Goal: Information Seeking & Learning: Learn about a topic

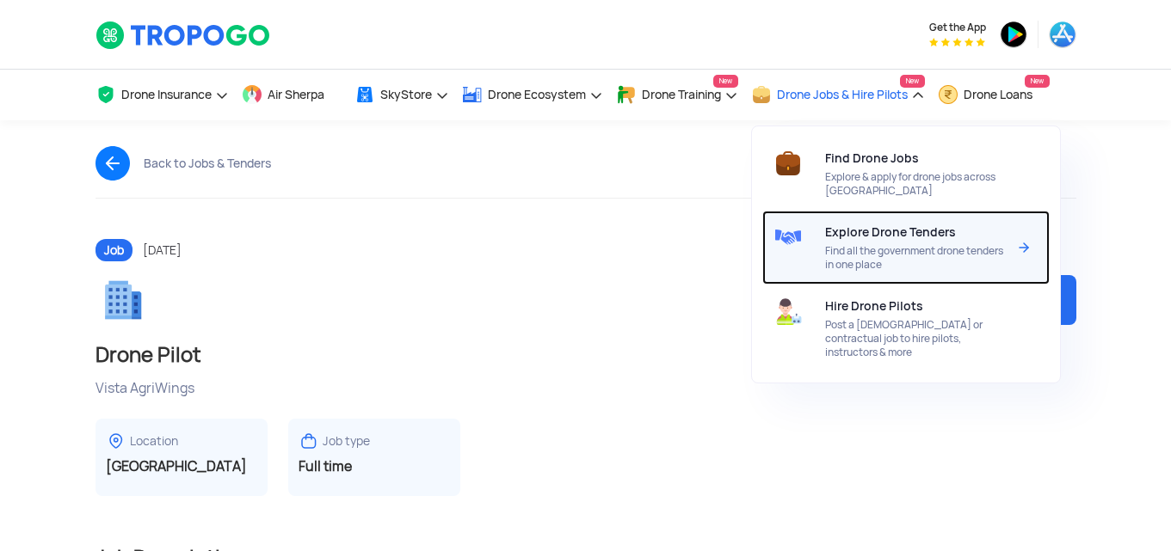
click at [894, 245] on span "Find all the government drone tenders in one place" at bounding box center [916, 258] width 182 height 28
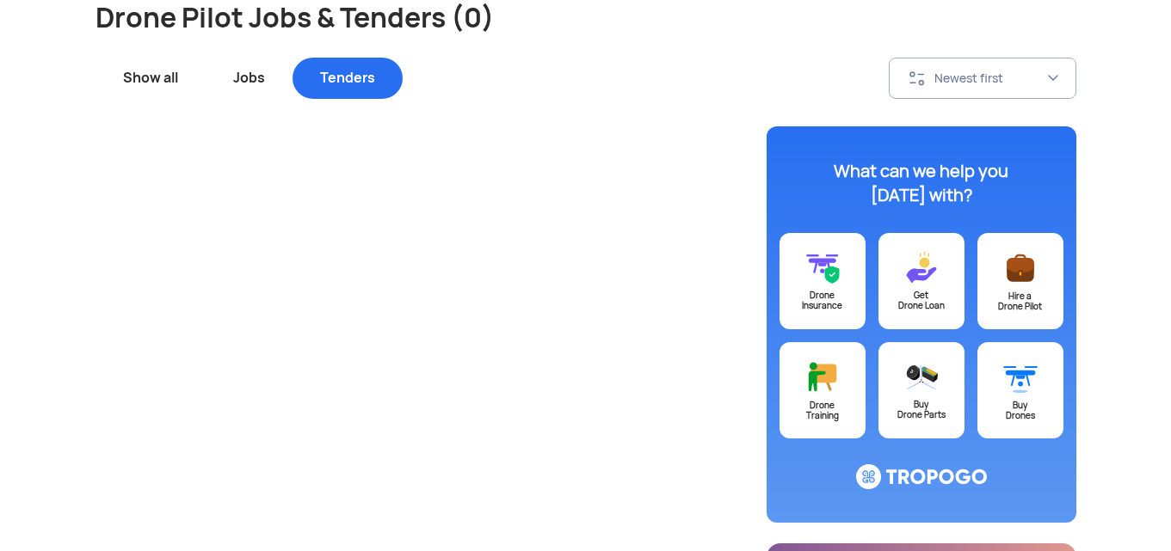
scroll to position [172, 0]
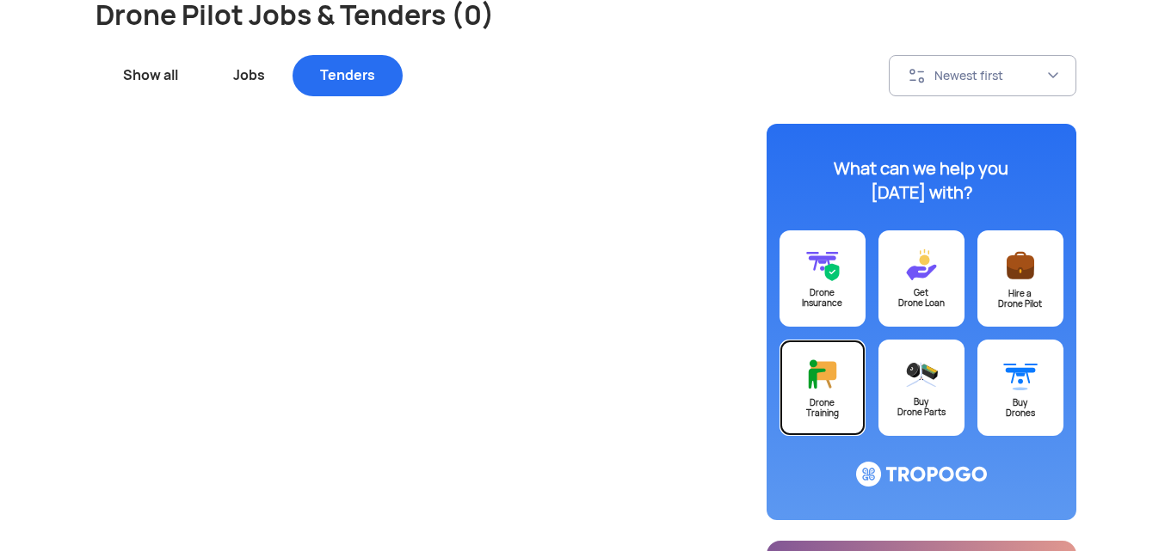
click at [816, 371] on img at bounding box center [822, 374] width 34 height 35
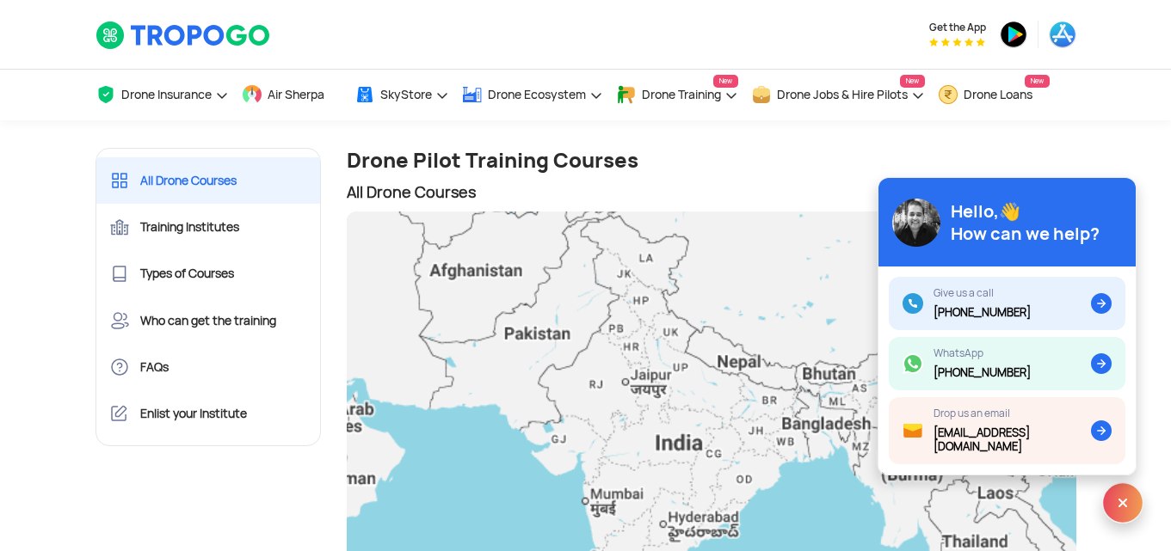
click at [825, 378] on div "To navigate, press the arrow keys." at bounding box center [712, 448] width 730 height 473
click at [1121, 507] on img at bounding box center [1122, 503] width 41 height 41
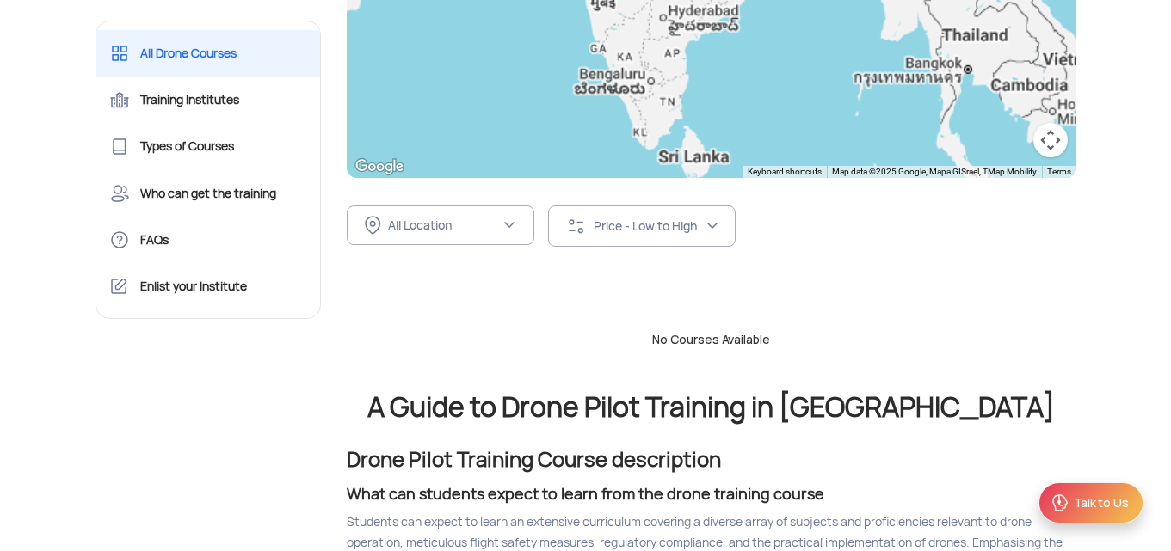
scroll to position [516, 0]
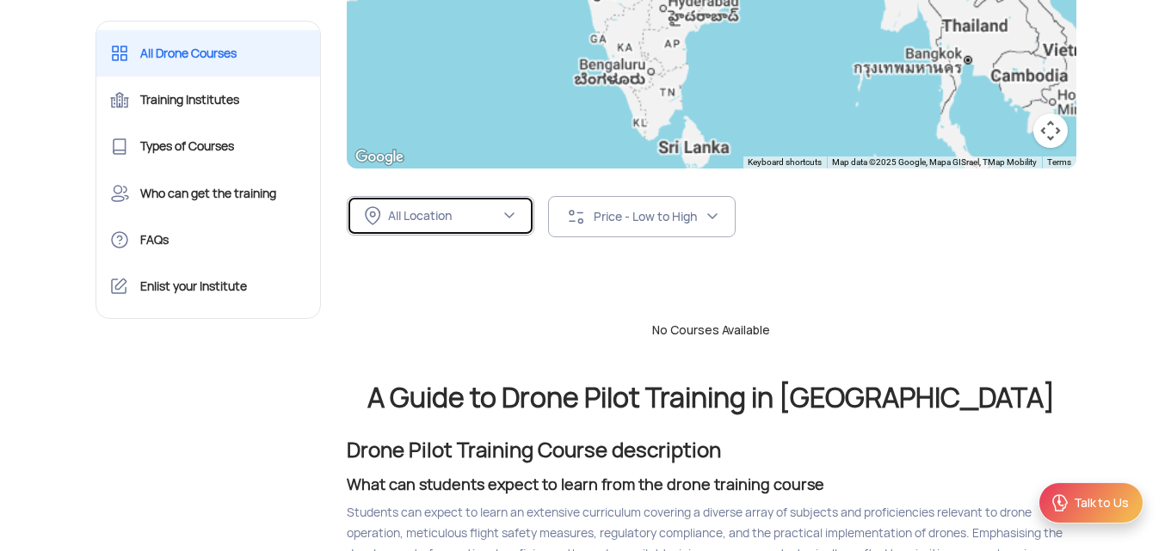
click at [502, 227] on button "All Location" at bounding box center [441, 216] width 188 height 40
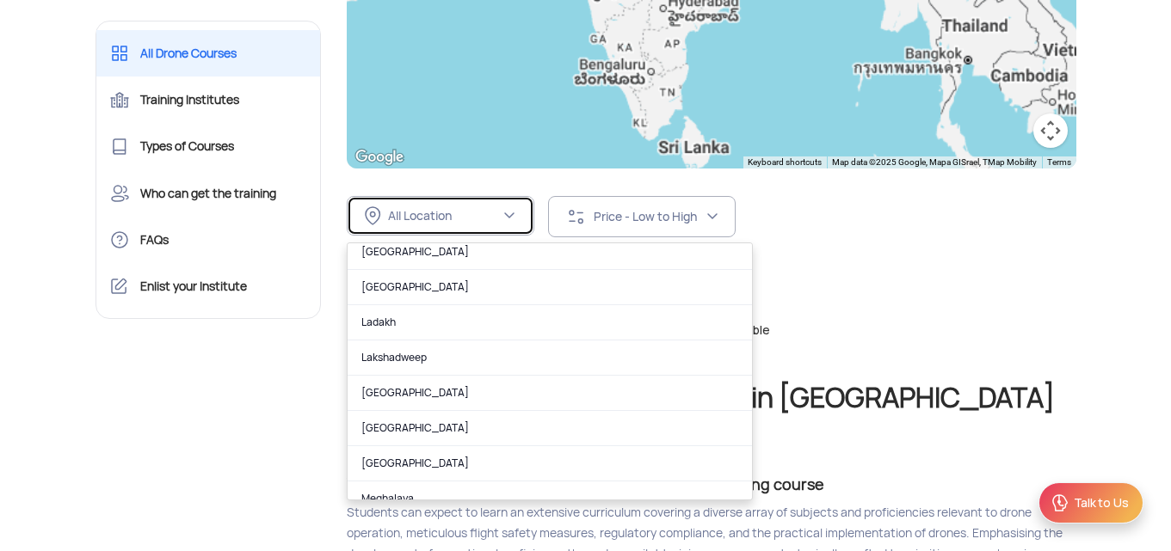
scroll to position [609, 0]
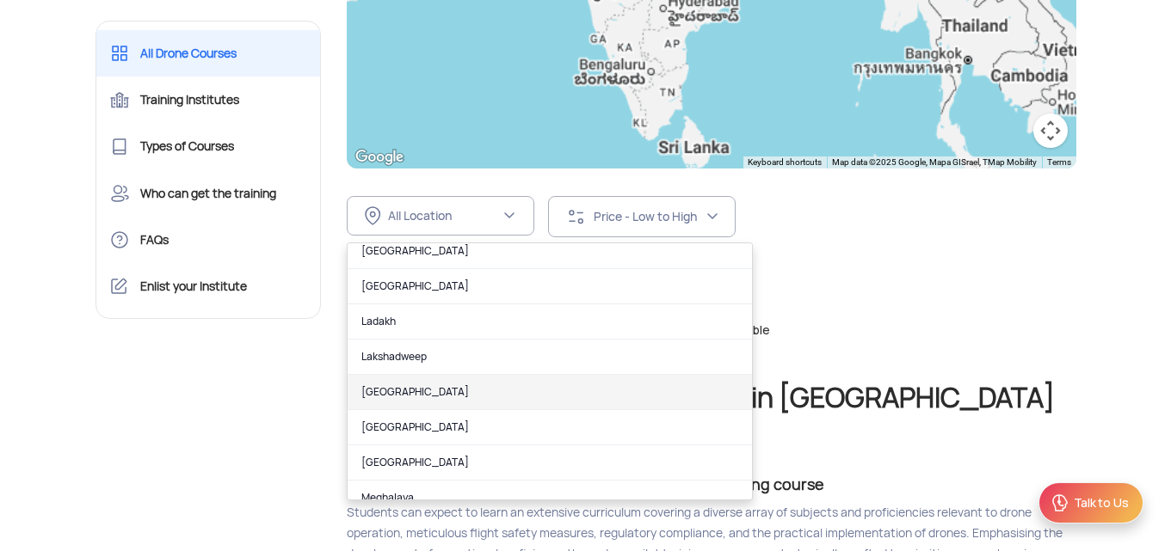
click at [534, 385] on link "[GEOGRAPHIC_DATA]" at bounding box center [550, 392] width 404 height 35
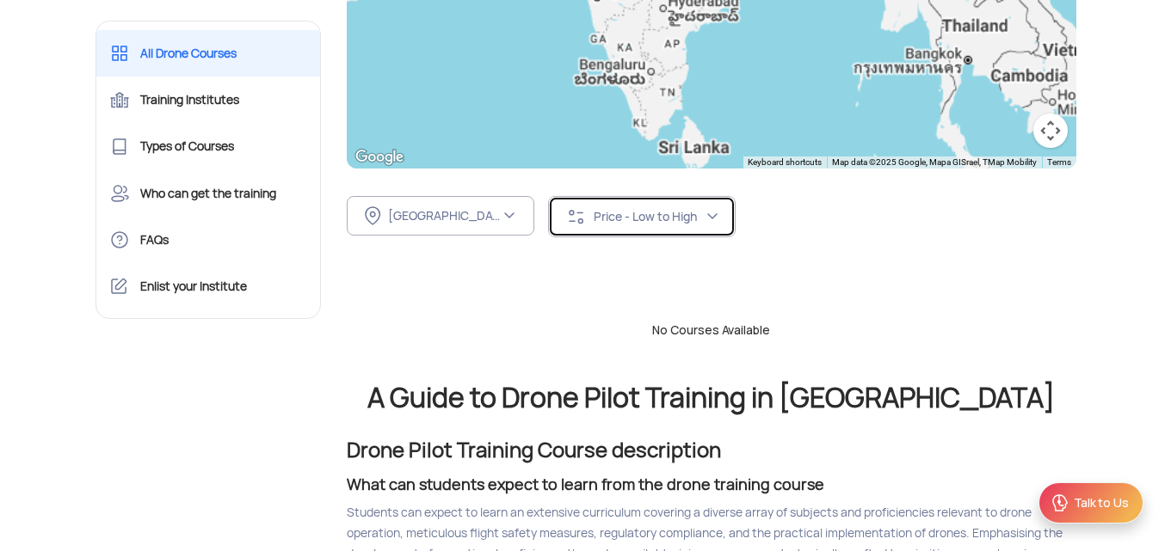
click at [690, 207] on div "Price - Low to High" at bounding box center [635, 216] width 139 height 21
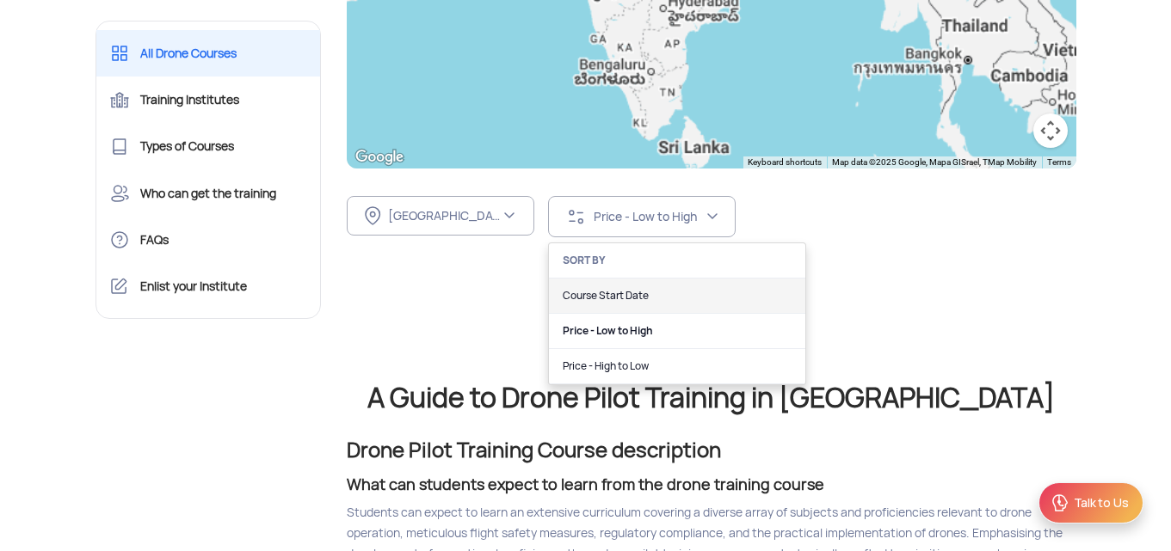
click at [729, 287] on link "Course Start Date" at bounding box center [677, 296] width 256 height 35
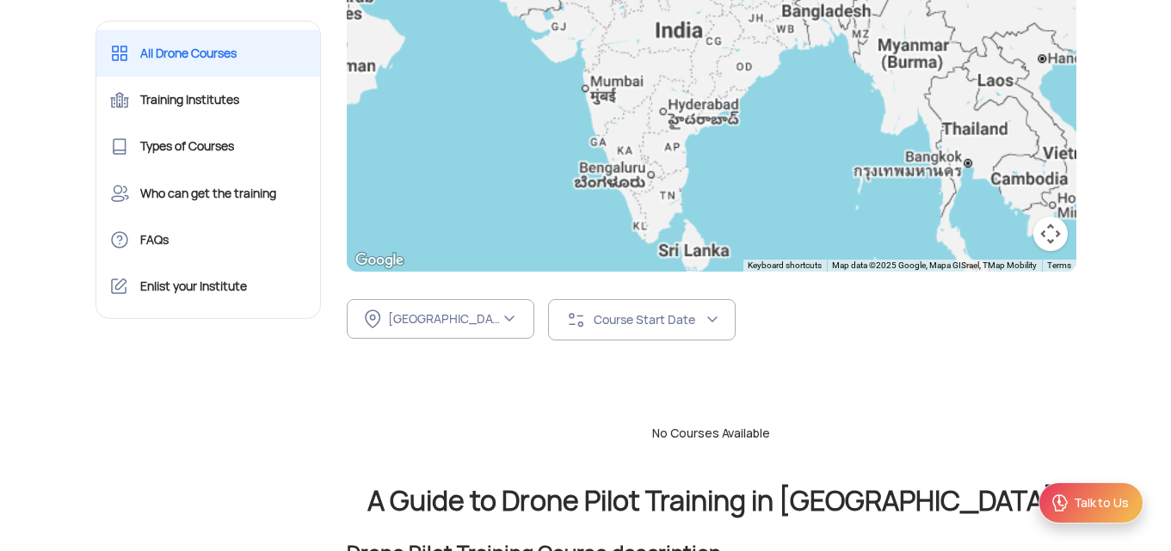
scroll to position [402, 0]
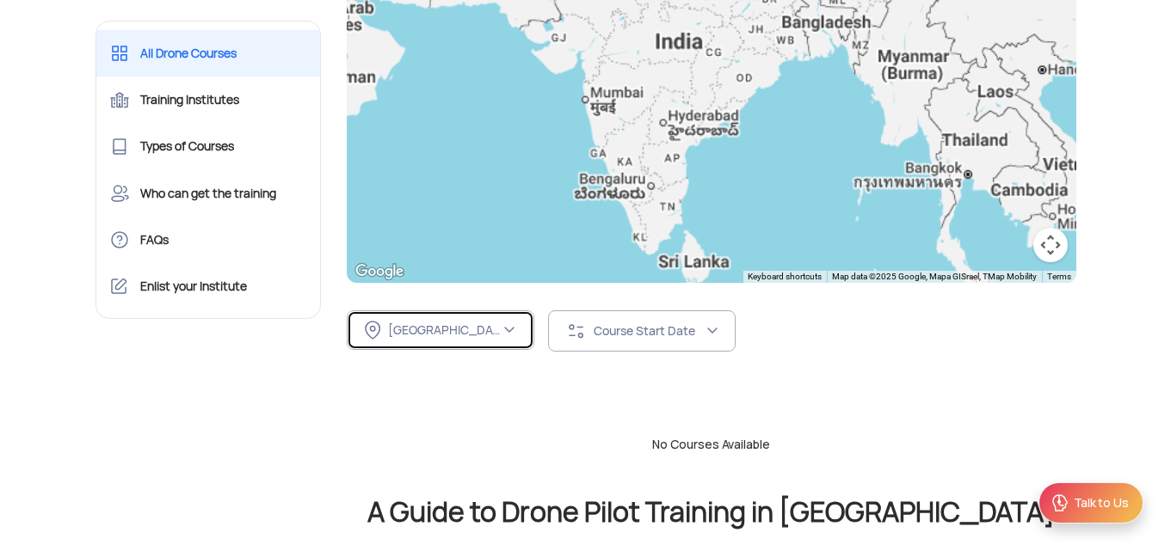
click at [513, 328] on img at bounding box center [509, 330] width 14 height 14
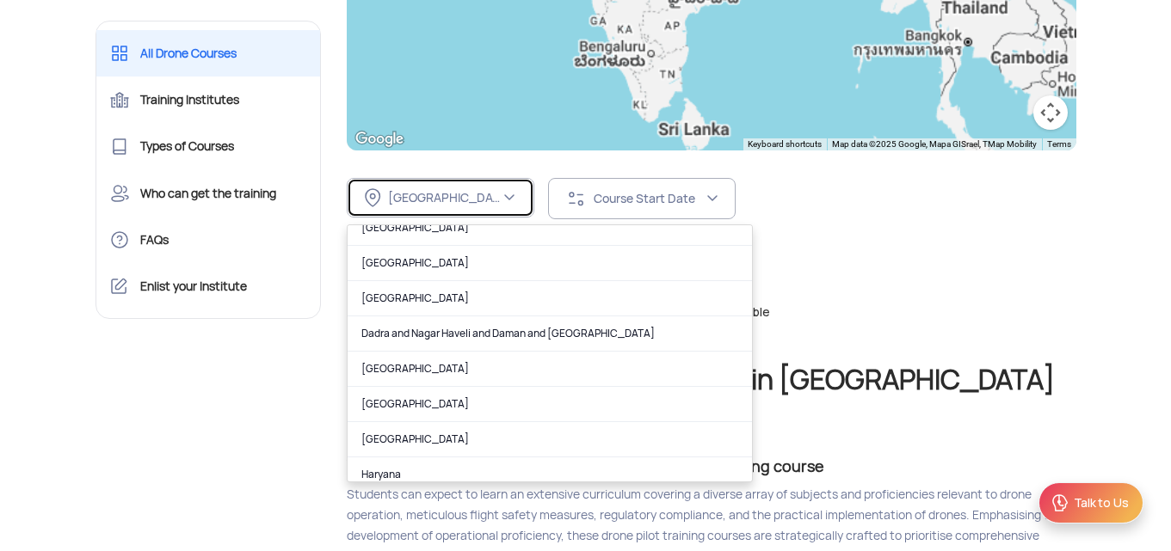
scroll to position [228, 0]
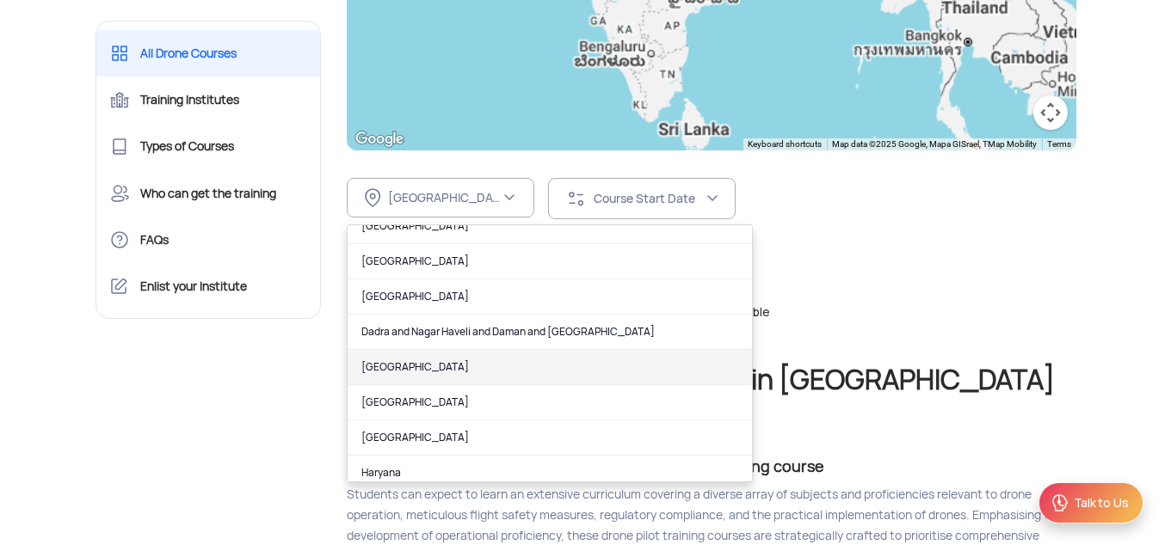
click at [527, 366] on link "Delhi" at bounding box center [550, 367] width 404 height 35
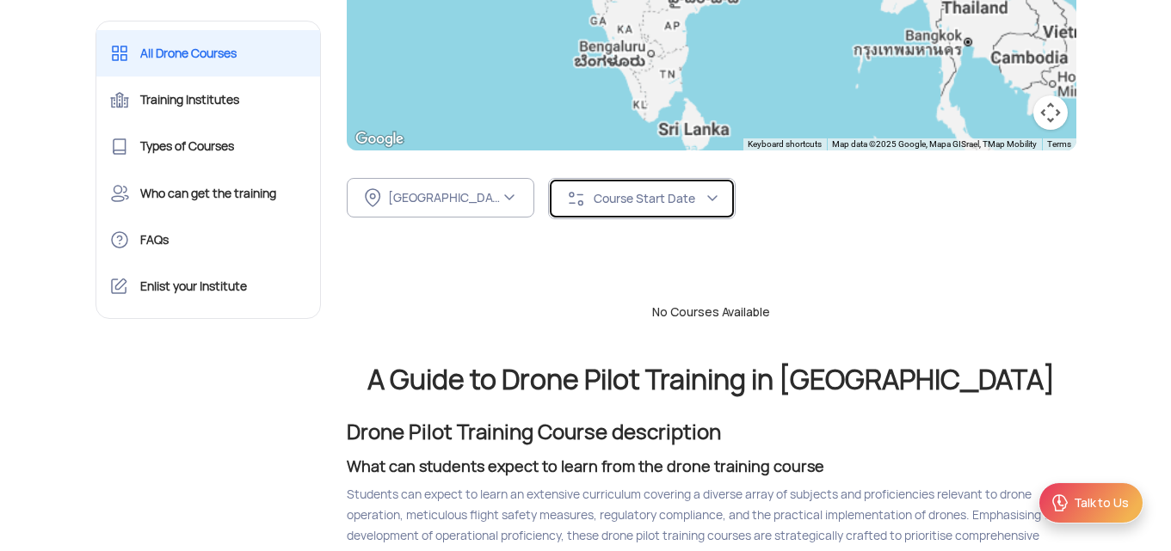
click at [714, 194] on img at bounding box center [713, 199] width 14 height 14
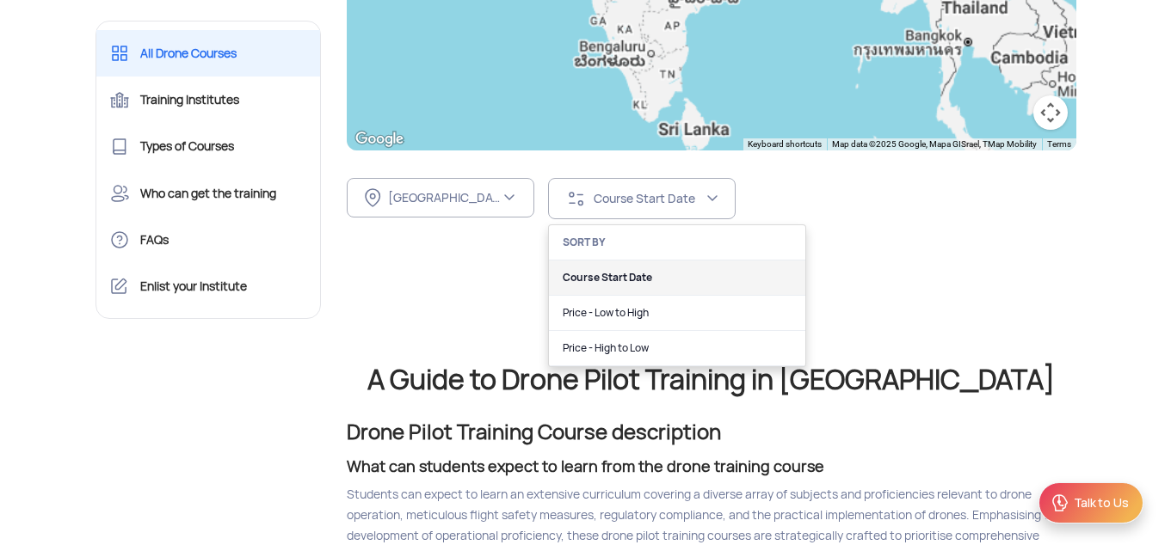
click at [686, 266] on link "Course Start Date" at bounding box center [677, 278] width 256 height 35
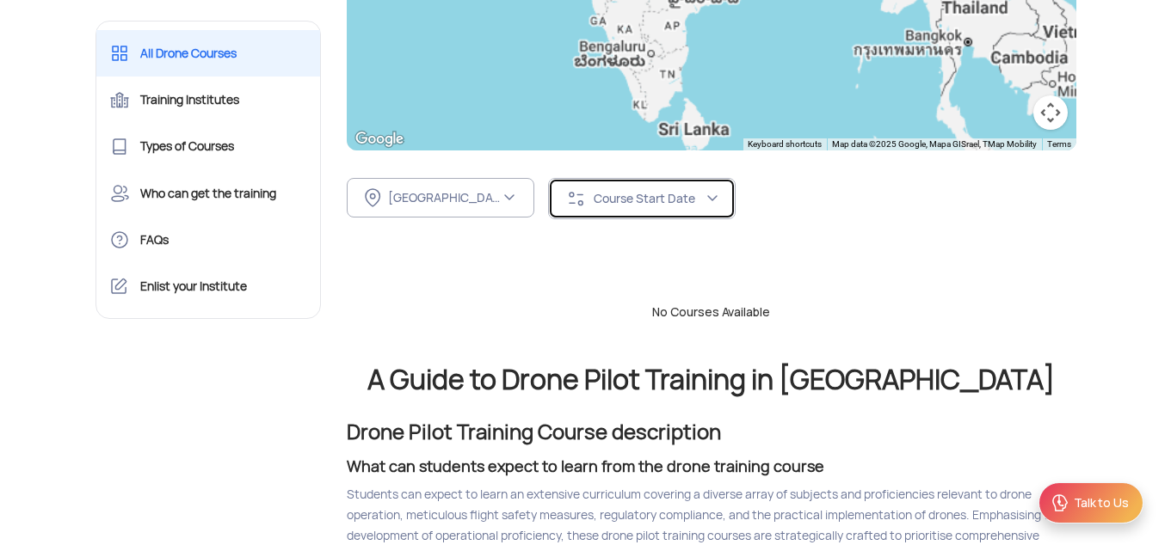
click at [697, 190] on div "Course Start Date" at bounding box center [635, 198] width 139 height 21
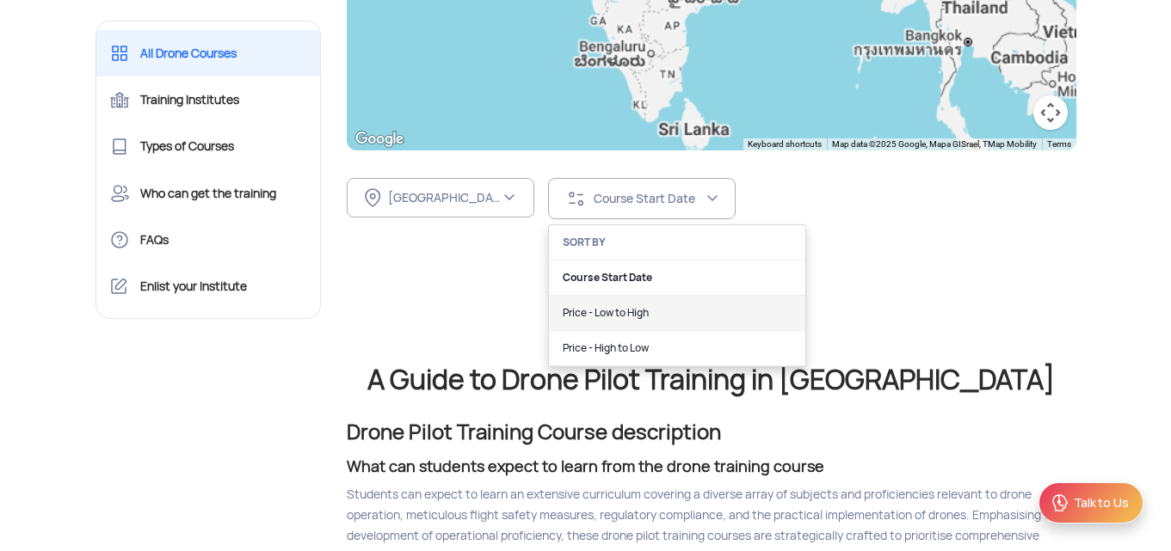
click at [669, 312] on link "Price - Low to High" at bounding box center [677, 313] width 256 height 35
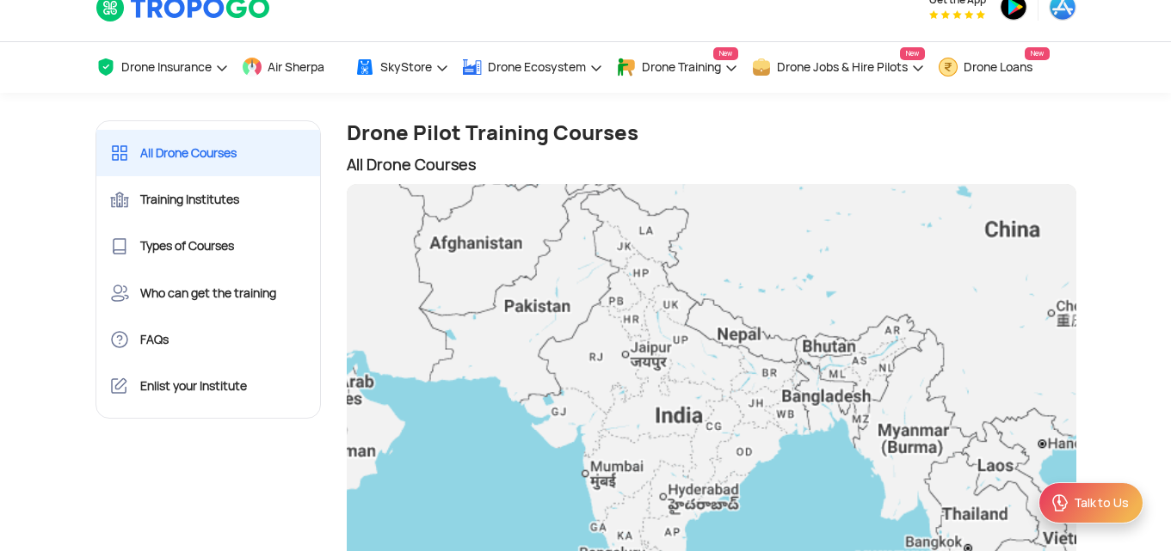
scroll to position [0, 0]
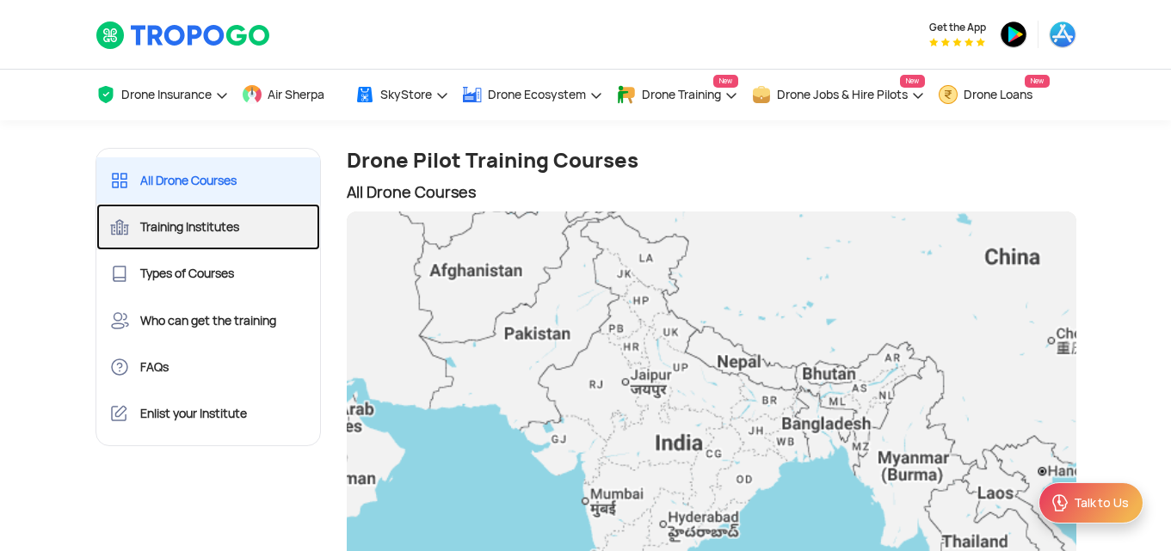
click at [237, 224] on link "Training Institutes" at bounding box center [208, 227] width 225 height 46
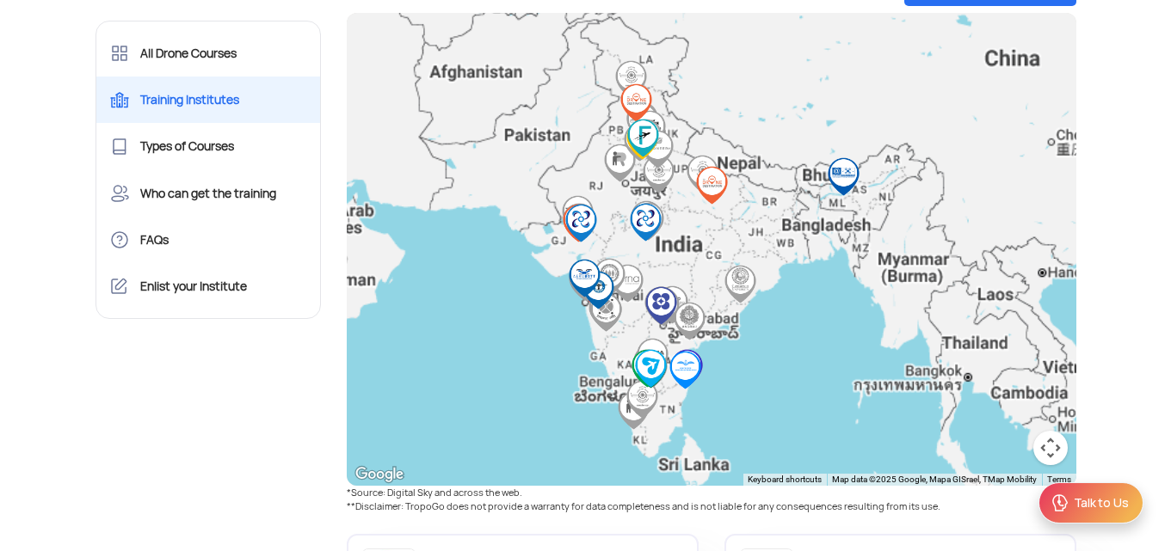
scroll to position [654, 0]
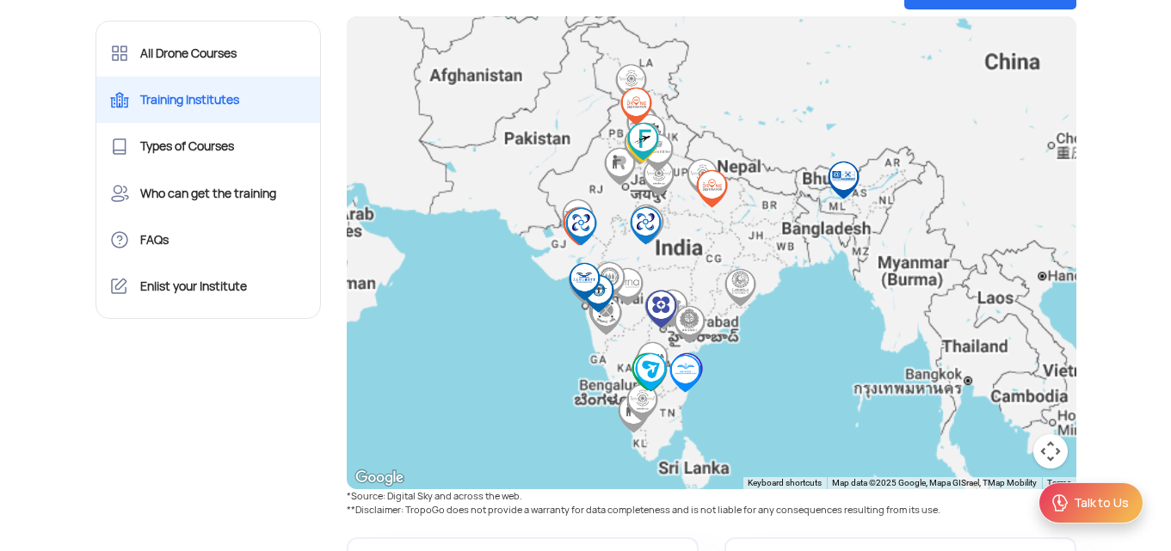
click at [788, 321] on div "To navigate, press the arrow keys." at bounding box center [712, 252] width 730 height 473
